Goal: Complete application form: Complete application form

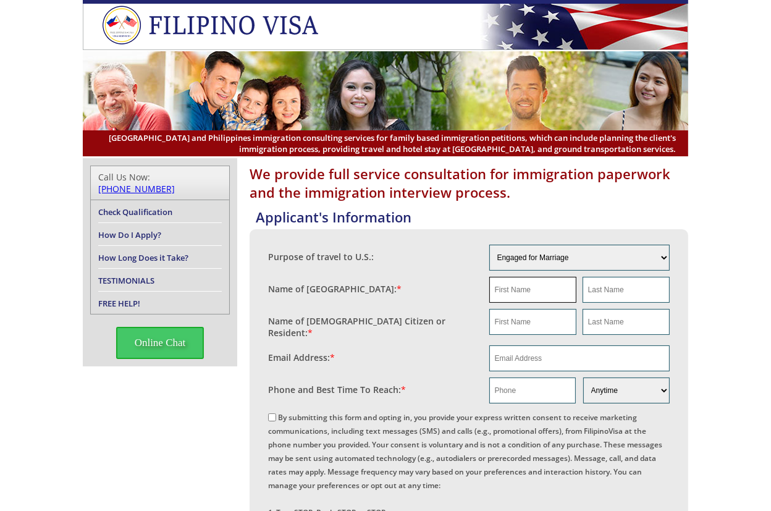
click at [517, 282] on input "text" at bounding box center [532, 290] width 87 height 26
click at [518, 282] on input "text" at bounding box center [532, 290] width 87 height 26
paste input "[PERSON_NAME]"
click at [530, 285] on input "[PERSON_NAME]" at bounding box center [532, 290] width 87 height 26
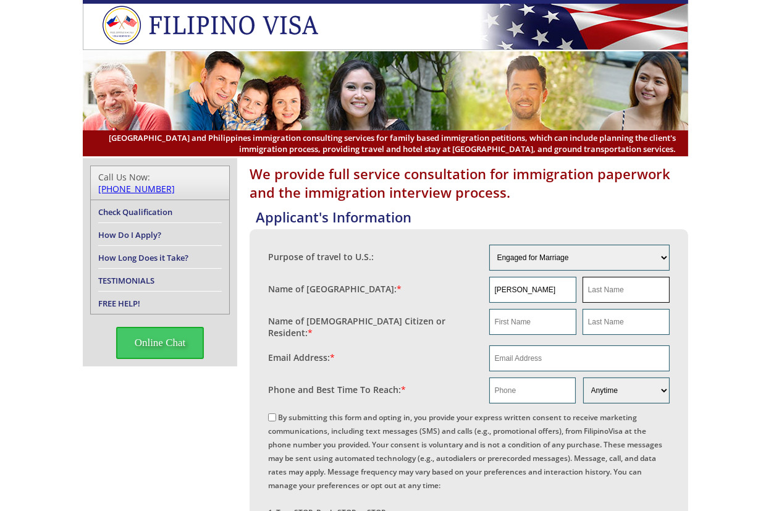
type input "[PERSON_NAME]"
click at [633, 284] on input "text" at bounding box center [626, 290] width 87 height 26
paste input "[PERSON_NAME]"
type input "[PERSON_NAME]"
click at [520, 287] on input "[PERSON_NAME]" at bounding box center [532, 290] width 87 height 26
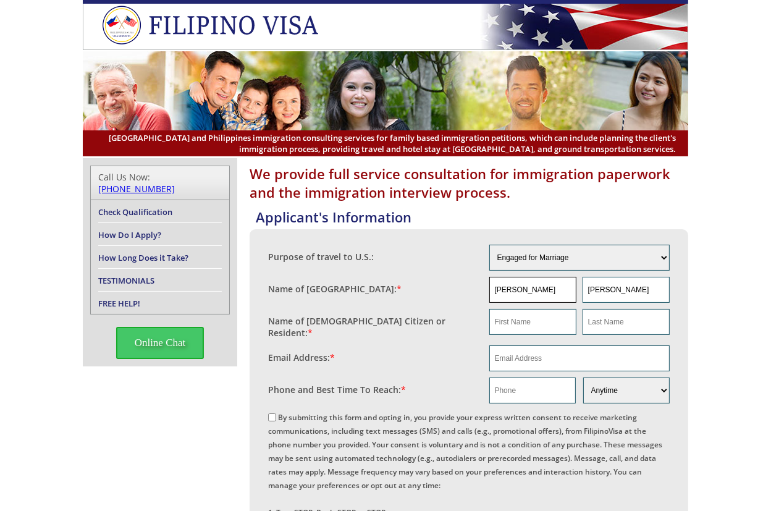
click at [520, 287] on input "[PERSON_NAME]" at bounding box center [532, 290] width 87 height 26
click at [529, 315] on input "text" at bounding box center [532, 322] width 87 height 26
paste input "[PERSON_NAME]"
type input "[PERSON_NAME]"
click at [609, 287] on input "[PERSON_NAME]" at bounding box center [626, 290] width 87 height 26
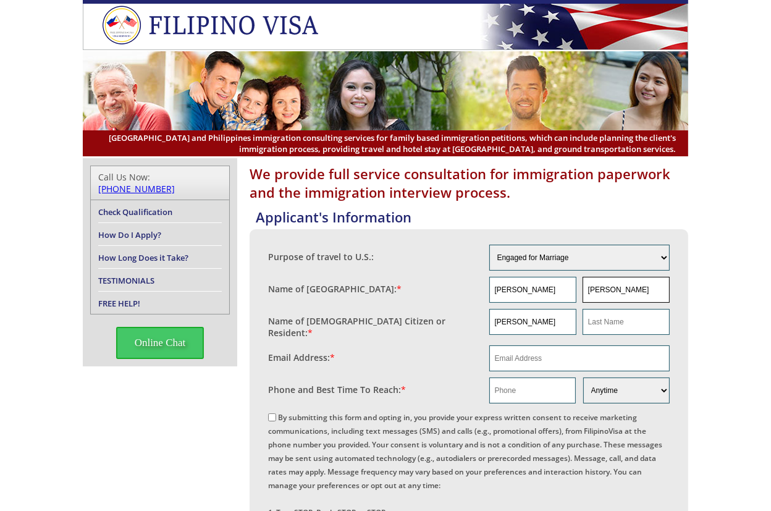
click at [610, 287] on input "[PERSON_NAME]" at bounding box center [626, 290] width 87 height 26
click at [620, 319] on input "text" at bounding box center [626, 322] width 87 height 26
type input "v"
paste input "[PERSON_NAME]"
type input "[PERSON_NAME]"
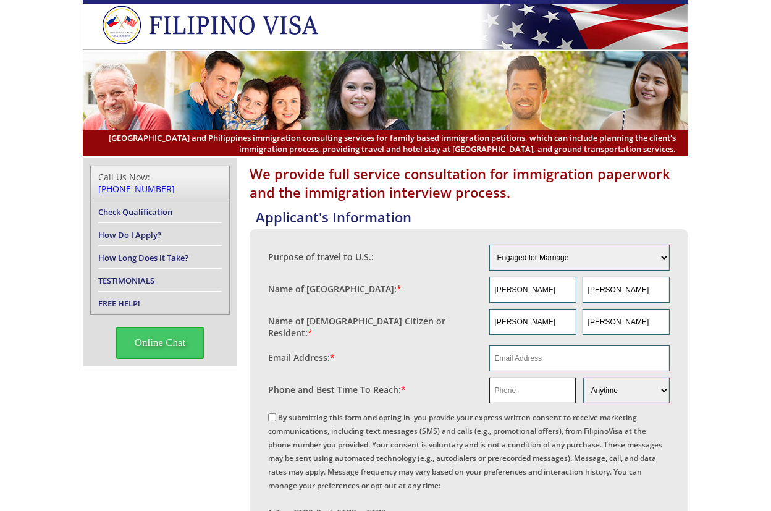
click at [534, 387] on input "text" at bounding box center [532, 391] width 87 height 26
paste input "[PHONE_NUMBER]"
click at [525, 382] on input "[PHONE_NUMBER]" at bounding box center [532, 391] width 87 height 26
type input "3374896209"
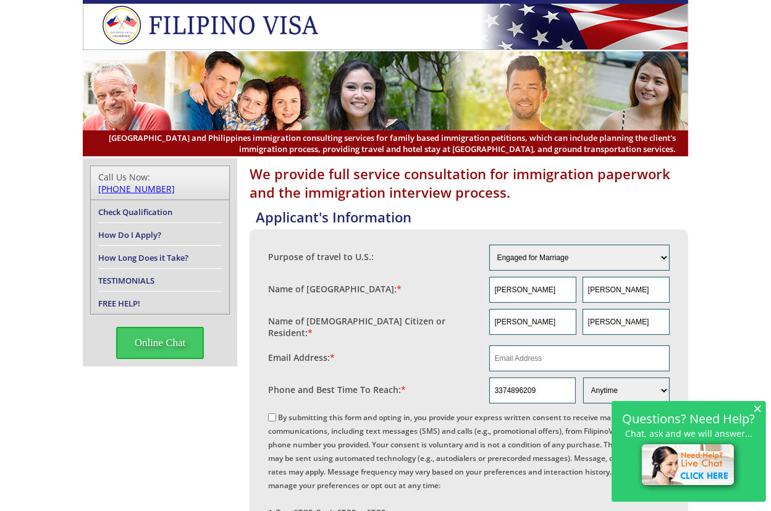
drag, startPoint x: 756, startPoint y: 405, endPoint x: 764, endPoint y: 394, distance: 13.4
click at [756, 404] on span "×" at bounding box center [757, 408] width 9 height 11
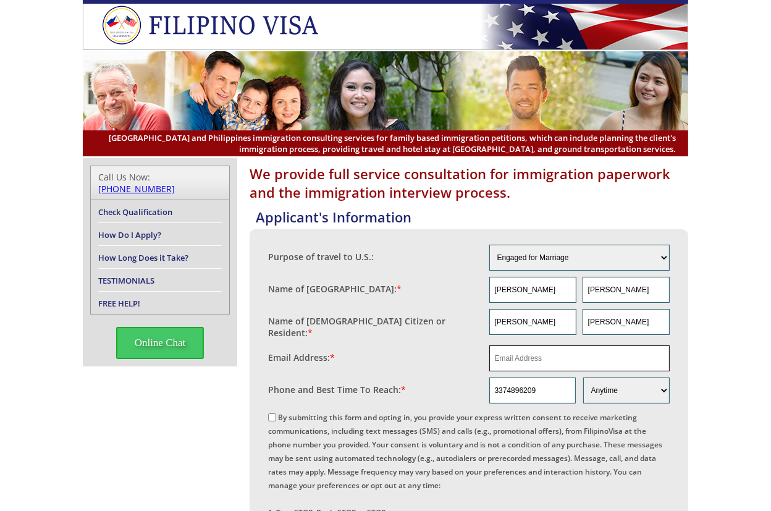
click at [547, 358] on input "email" at bounding box center [579, 358] width 181 height 26
click at [547, 358] on input "[EMAIL_ADDRESS][DOMAIN_NAME]" at bounding box center [579, 358] width 181 height 26
click at [554, 358] on input "[EMAIL_ADDRESS][DOMAIN_NAME]" at bounding box center [579, 358] width 181 height 26
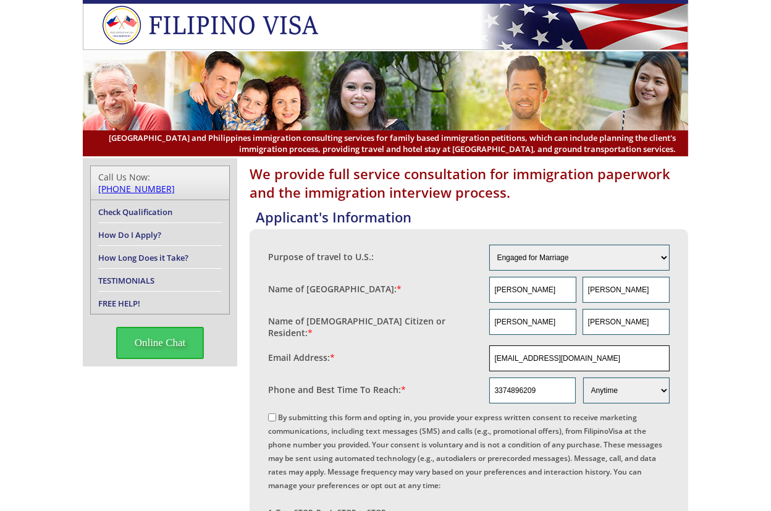
type input "[EMAIL_ADDRESS][DOMAIN_NAME]"
click at [528, 355] on input "[EMAIL_ADDRESS][DOMAIN_NAME]" at bounding box center [579, 358] width 181 height 26
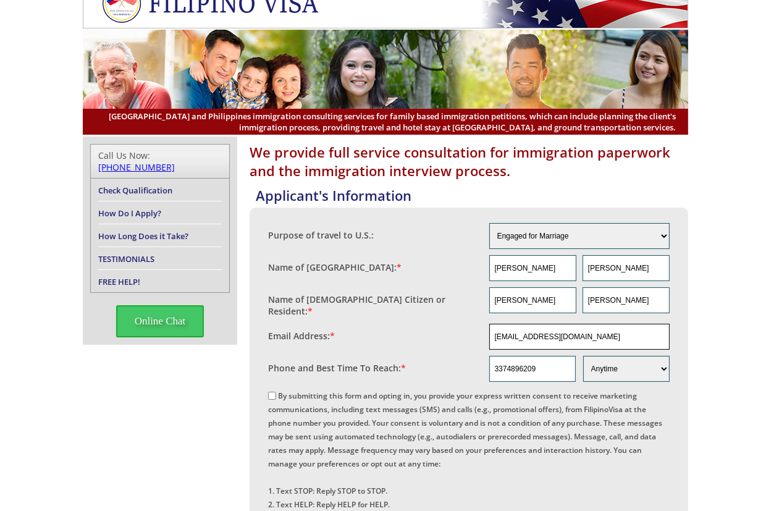
scroll to position [206, 0]
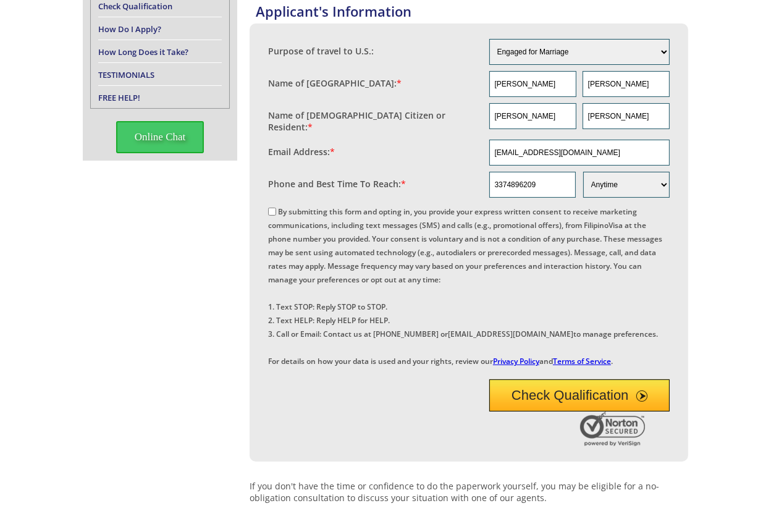
click at [307, 206] on label "By submitting this form and opting in, you provide your express written consent…" at bounding box center [465, 286] width 394 height 160
click at [276, 208] on input "By submitting this form and opting in, you provide your express written consent…" at bounding box center [272, 212] width 8 height 8
checkbox input "true"
click at [593, 412] on button "Check Qualification" at bounding box center [579, 395] width 181 height 32
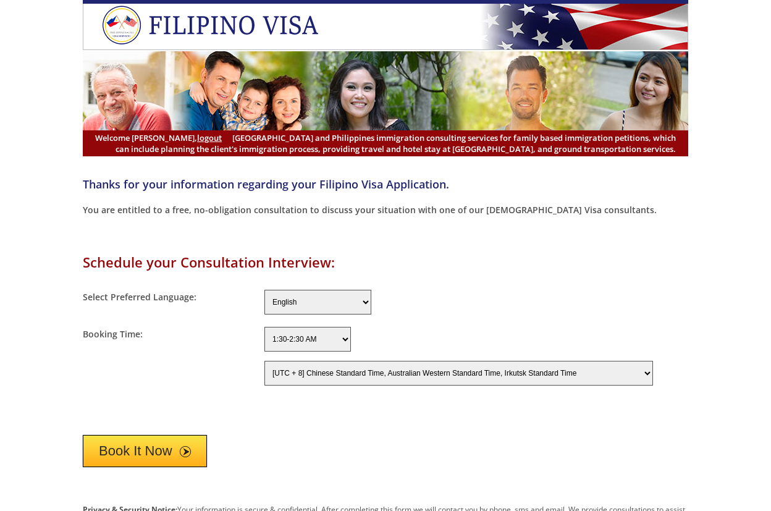
select select "-480"
click at [166, 447] on button "Book It Now" at bounding box center [145, 451] width 124 height 32
